Goal: Task Accomplishment & Management: Manage account settings

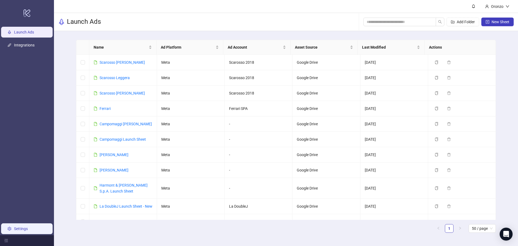
click at [17, 227] on link "Settings" at bounding box center [21, 229] width 14 height 4
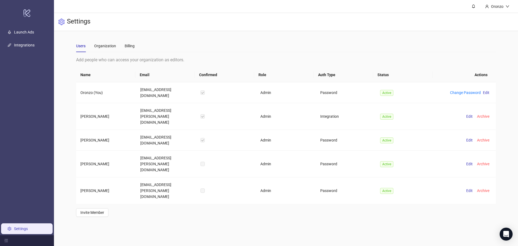
click at [124, 43] on div "Users Organization Billing" at bounding box center [105, 46] width 59 height 12
click at [126, 44] on div "Billing" at bounding box center [130, 46] width 10 height 6
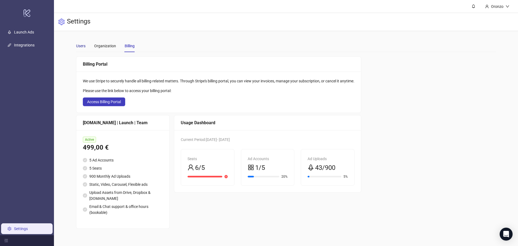
click at [82, 44] on div "Users" at bounding box center [80, 46] width 9 height 6
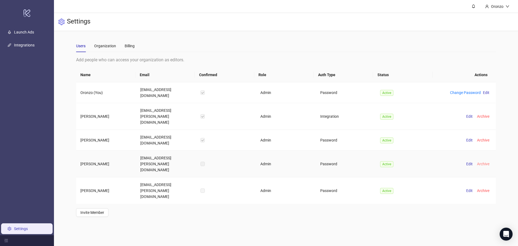
click at [480, 162] on span "Archive" at bounding box center [483, 164] width 12 height 4
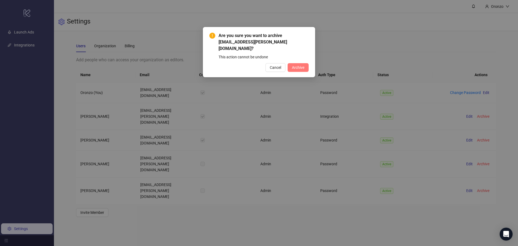
click at [302, 65] on span "Archive" at bounding box center [298, 67] width 12 height 4
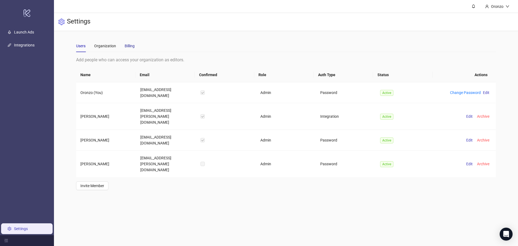
click at [131, 45] on div "Billing" at bounding box center [130, 46] width 10 height 6
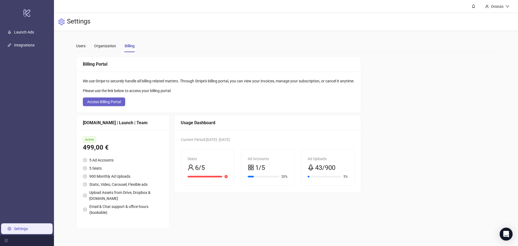
click at [113, 103] on span "Access Billing Portal" at bounding box center [104, 102] width 34 height 4
